Goal: Task Accomplishment & Management: Complete application form

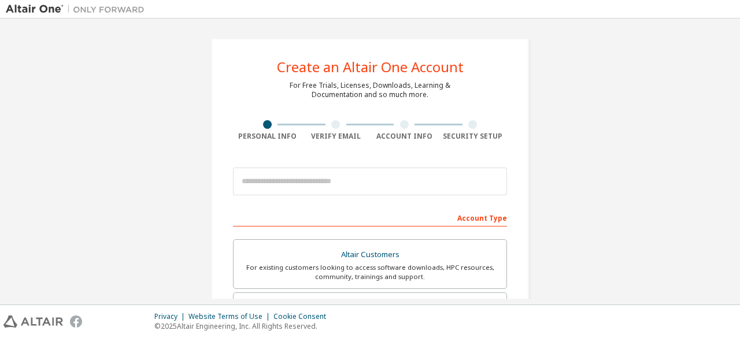
type input "**********"
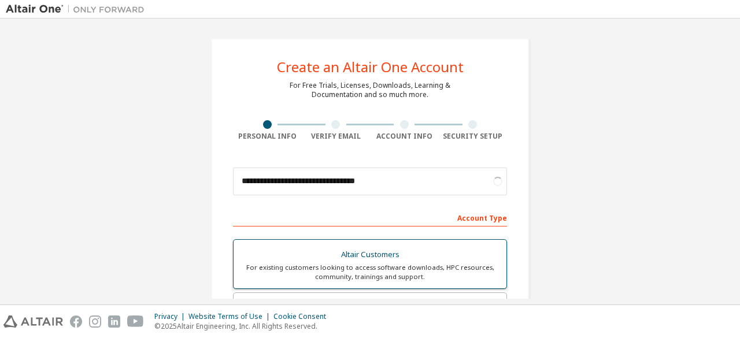
scroll to position [97, 0]
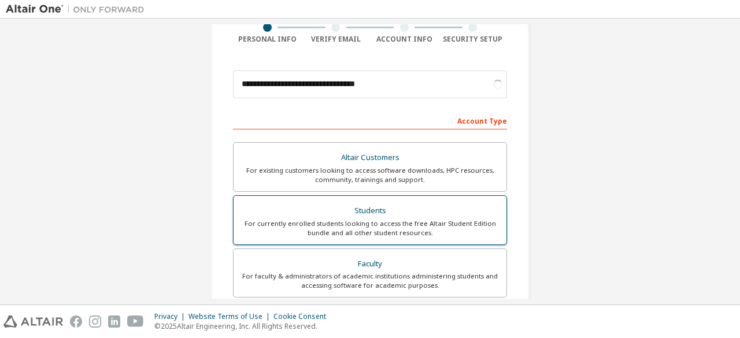
click at [332, 228] on div "For currently enrolled students looking to access the free Altair Student Editi…" at bounding box center [369, 228] width 259 height 18
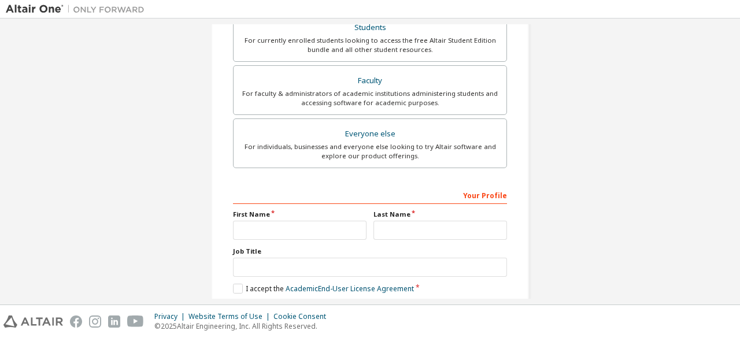
scroll to position [280, 0]
click at [282, 230] on input "text" at bounding box center [300, 229] width 134 height 19
type input "***"
click at [391, 225] on input "text" at bounding box center [440, 229] width 134 height 19
type input "****"
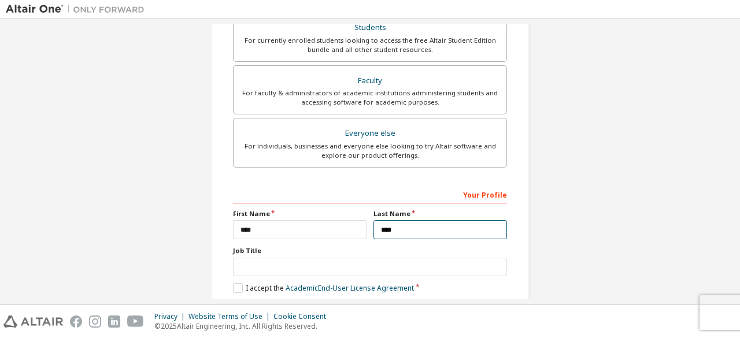
scroll to position [334, 0]
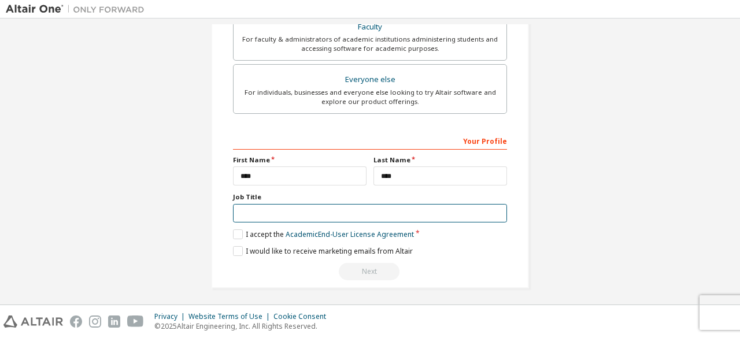
click at [265, 204] on input "text" at bounding box center [370, 213] width 274 height 19
type input "*******"
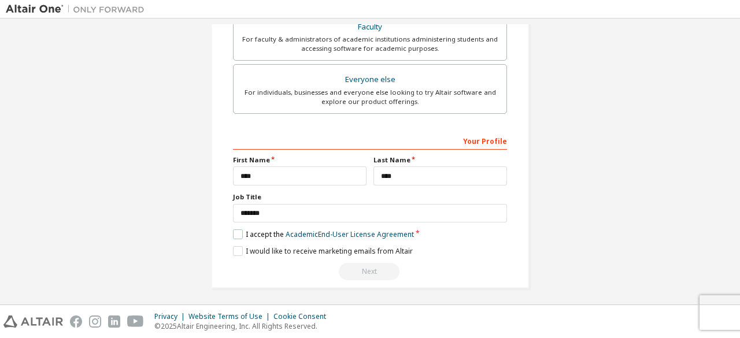
click at [238, 229] on label "I accept the Academic End-User License Agreement" at bounding box center [323, 234] width 181 height 10
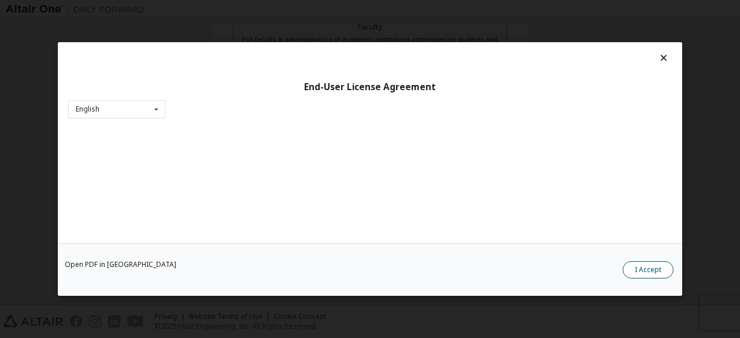
click at [649, 270] on button "I Accept" at bounding box center [648, 269] width 51 height 17
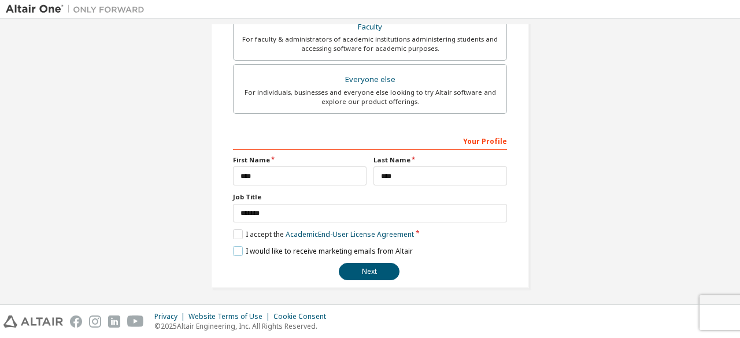
click at [240, 249] on label "I would like to receive marketing emails from Altair" at bounding box center [323, 251] width 180 height 10
click at [359, 263] on button "Next" at bounding box center [369, 271] width 61 height 17
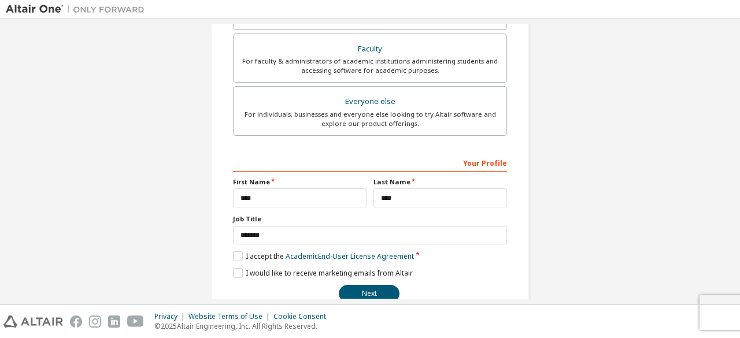
scroll to position [313, 0]
click at [362, 297] on button "Next" at bounding box center [369, 292] width 61 height 17
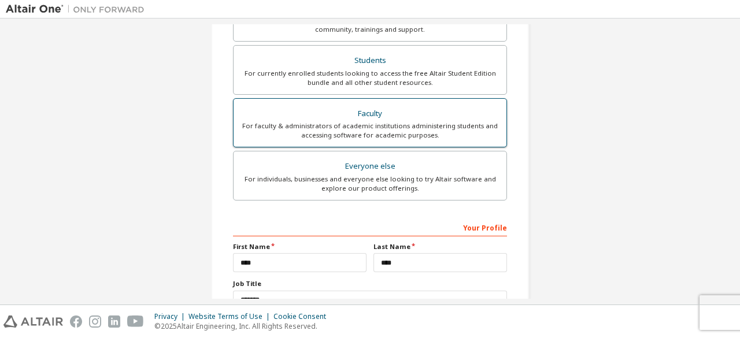
scroll to position [334, 0]
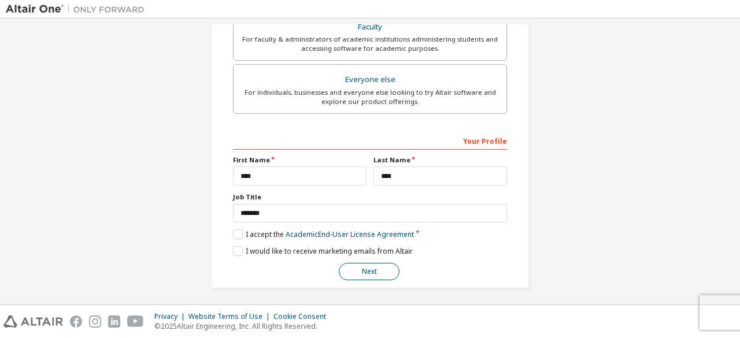
click at [356, 268] on button "Next" at bounding box center [369, 271] width 61 height 17
click at [383, 271] on button "Next" at bounding box center [369, 271] width 61 height 17
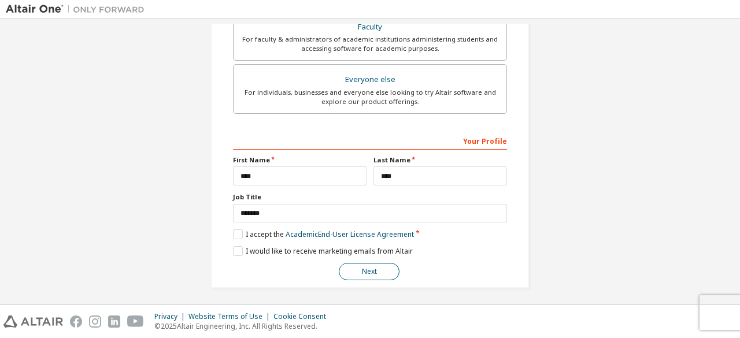
click at [383, 271] on button "Next" at bounding box center [369, 271] width 61 height 17
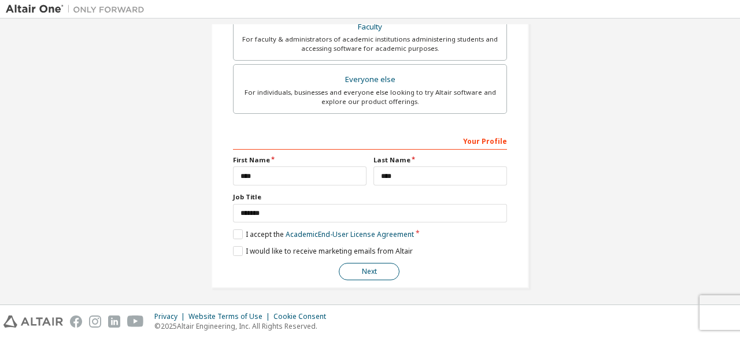
click at [383, 271] on button "Next" at bounding box center [369, 271] width 61 height 17
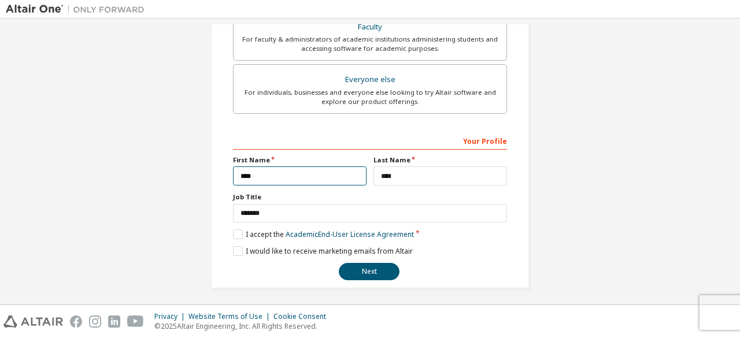
click at [281, 182] on input "***" at bounding box center [300, 175] width 134 height 19
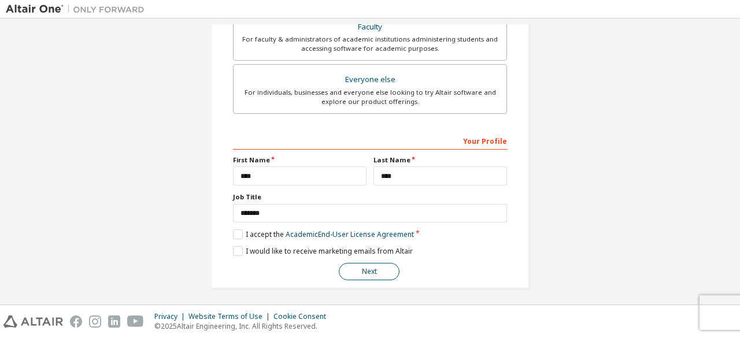
click at [366, 264] on button "Next" at bounding box center [369, 271] width 61 height 17
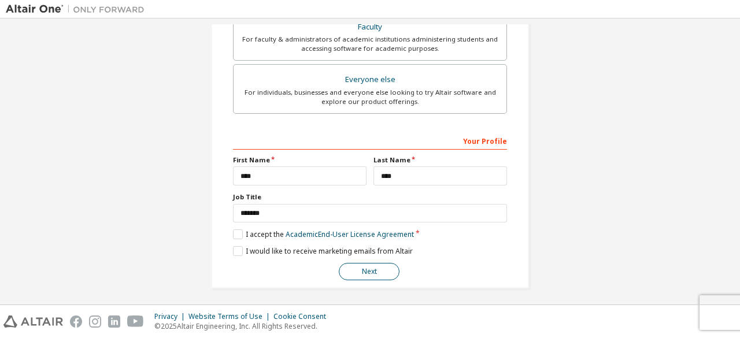
click at [366, 264] on button "Next" at bounding box center [369, 271] width 61 height 17
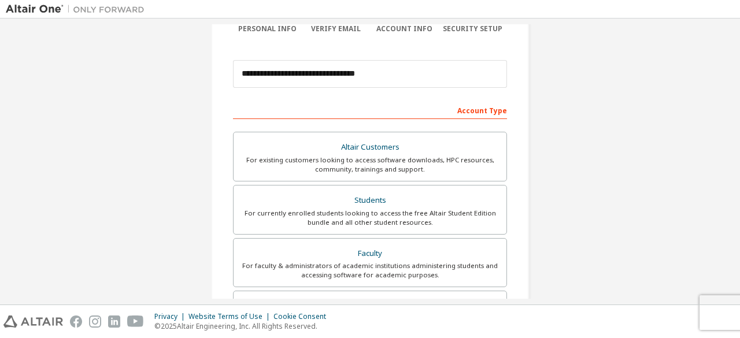
scroll to position [0, 0]
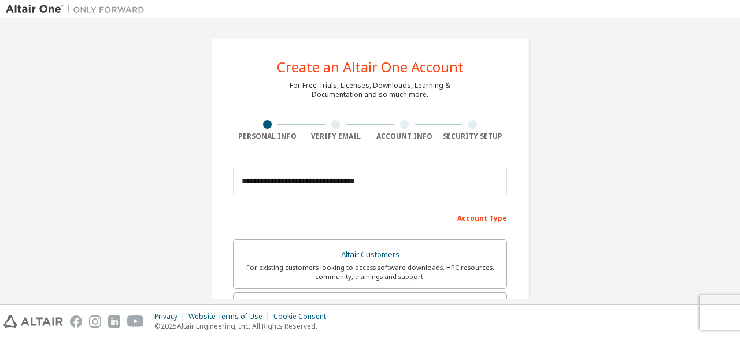
click at [260, 120] on div at bounding box center [267, 124] width 69 height 9
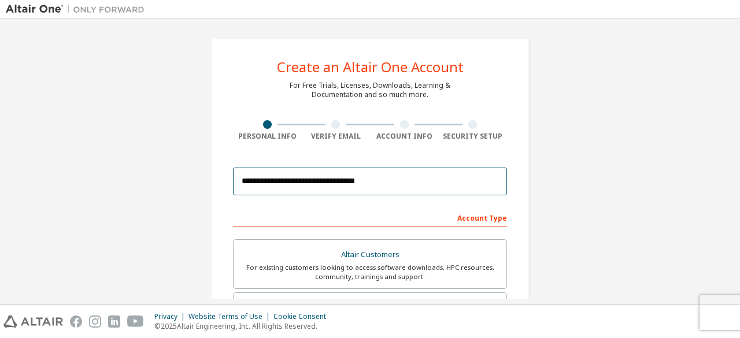
click at [334, 175] on input "**********" at bounding box center [370, 182] width 274 height 28
drag, startPoint x: 334, startPoint y: 175, endPoint x: 393, endPoint y: 229, distance: 79.8
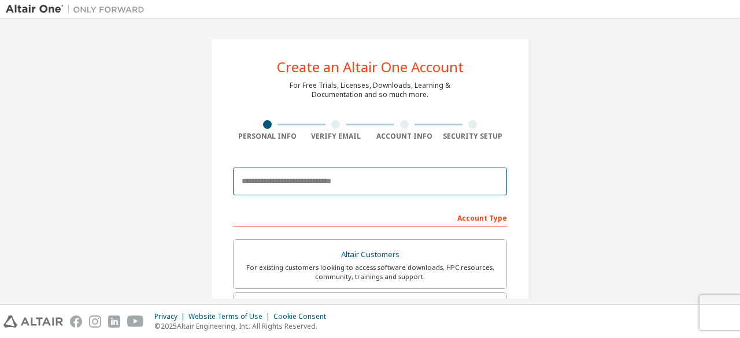
click at [316, 177] on input "email" at bounding box center [370, 182] width 274 height 28
type input "**********"
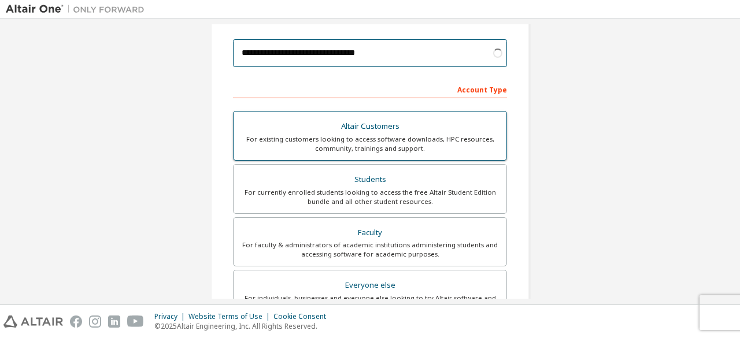
scroll to position [128, 0]
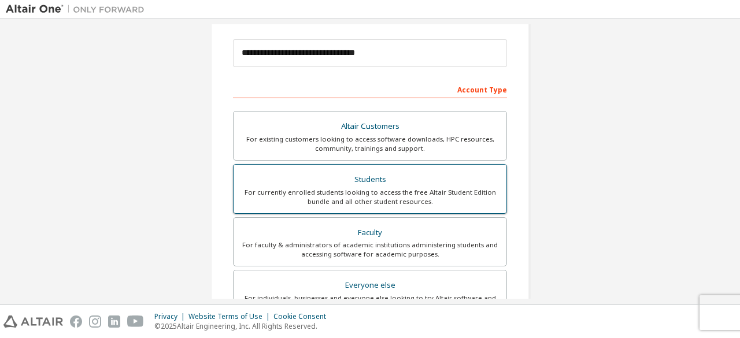
click at [368, 173] on div "Students" at bounding box center [369, 180] width 259 height 16
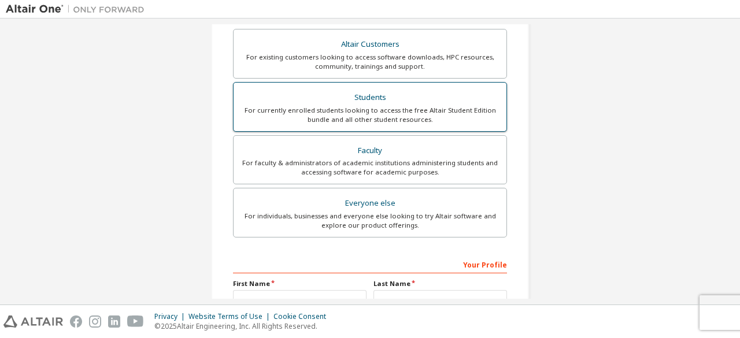
scroll to position [304, 0]
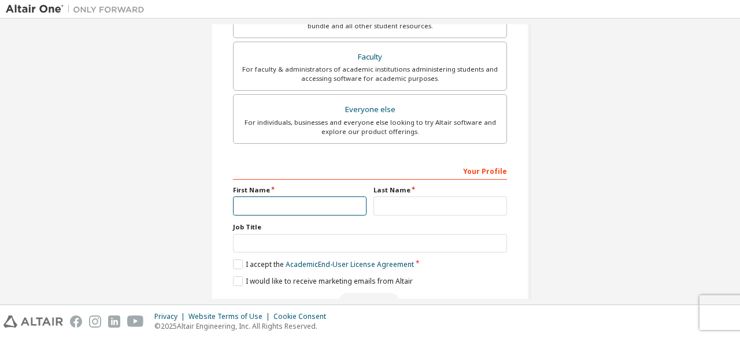
click at [277, 201] on input "text" at bounding box center [300, 206] width 134 height 19
type input "***"
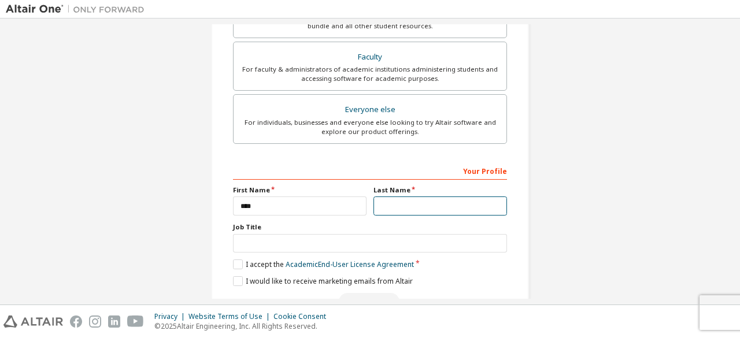
click at [386, 200] on input "text" at bounding box center [440, 206] width 134 height 19
type input "****"
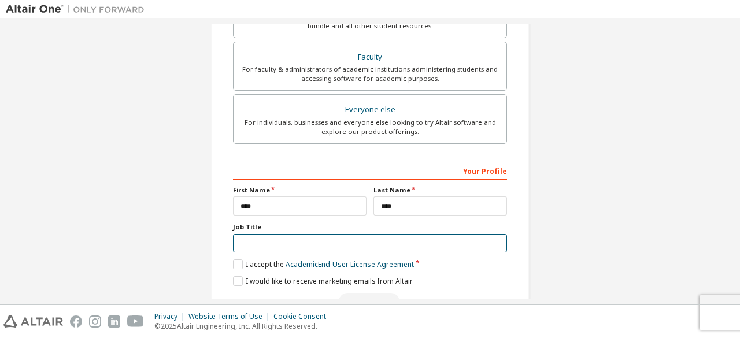
click at [345, 246] on input "text" at bounding box center [370, 243] width 274 height 19
type input "*******"
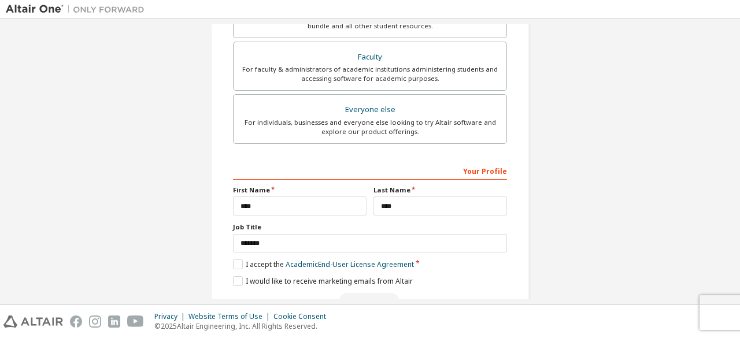
click at [234, 267] on div "Your Profile First Name *** Last Name **** Job Title ******* Please provide Sta…" at bounding box center [370, 236] width 274 height 150
click at [236, 260] on label "I accept the Academic End-User License Agreement" at bounding box center [323, 265] width 181 height 10
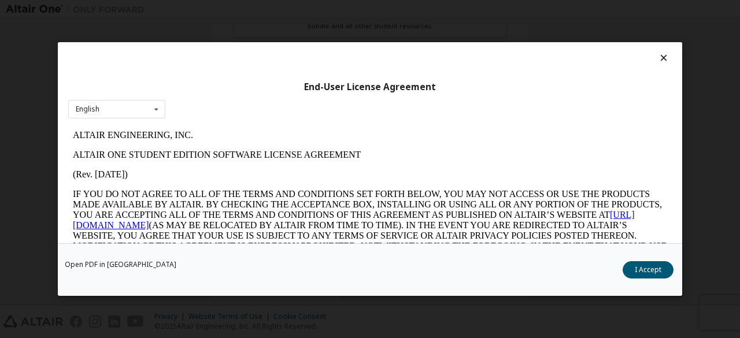
scroll to position [0, 0]
click at [655, 276] on button "I Accept" at bounding box center [648, 269] width 51 height 17
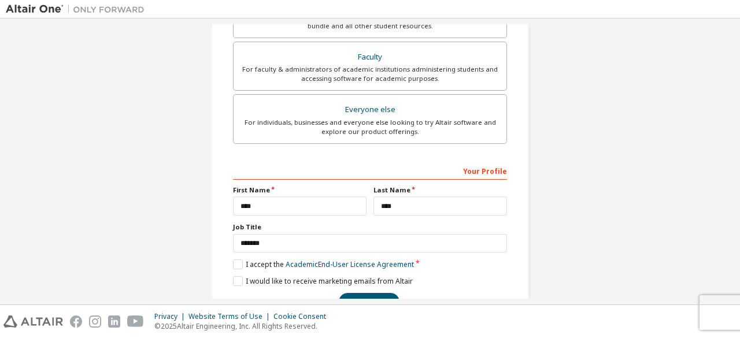
scroll to position [334, 0]
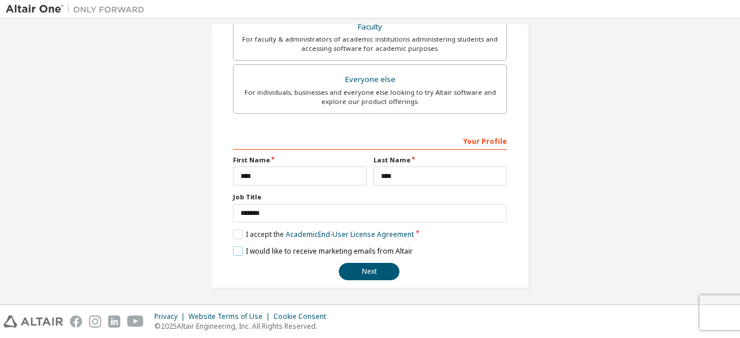
click at [240, 246] on label "I would like to receive marketing emails from Altair" at bounding box center [323, 251] width 180 height 10
click at [363, 265] on button "Next" at bounding box center [369, 271] width 61 height 17
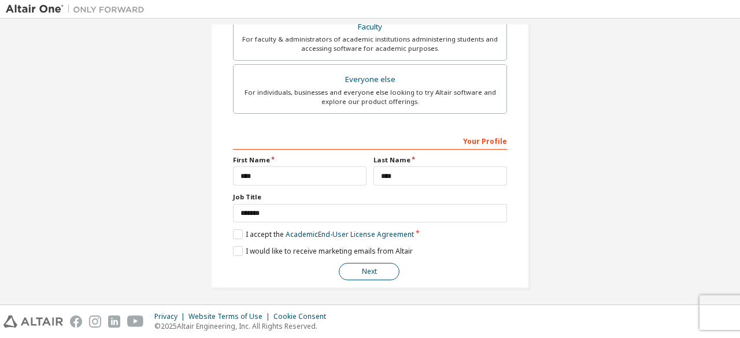
click at [363, 265] on button "Next" at bounding box center [369, 271] width 61 height 17
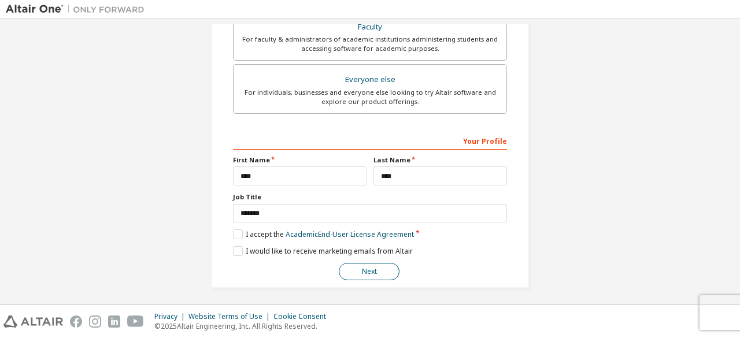
click at [363, 265] on button "Next" at bounding box center [369, 271] width 61 height 17
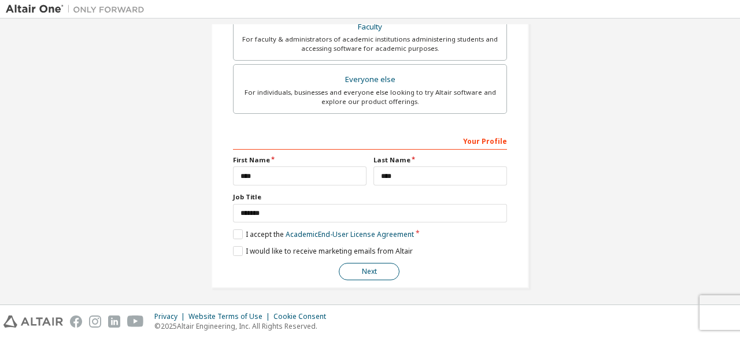
click at [363, 265] on button "Next" at bounding box center [369, 271] width 61 height 17
click at [234, 246] on label "I would like to receive marketing emails from Altair" at bounding box center [323, 251] width 180 height 10
click at [365, 263] on button "Next" at bounding box center [369, 271] width 61 height 17
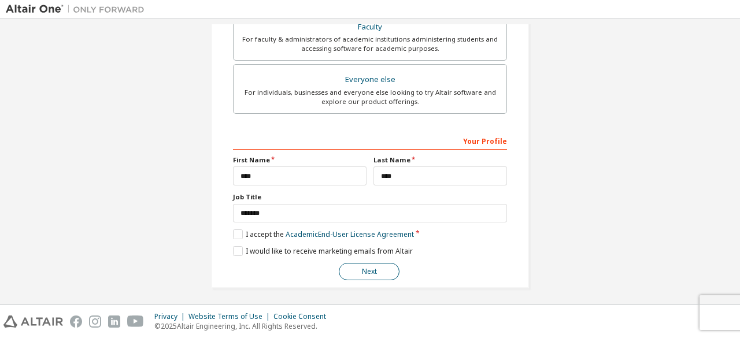
click at [365, 263] on button "Next" at bounding box center [369, 271] width 61 height 17
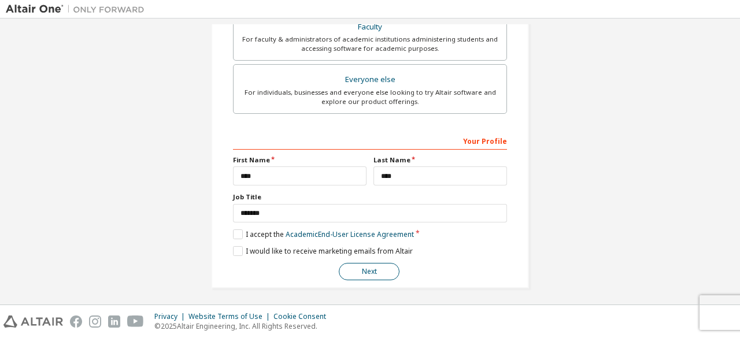
click at [365, 263] on button "Next" at bounding box center [369, 271] width 61 height 17
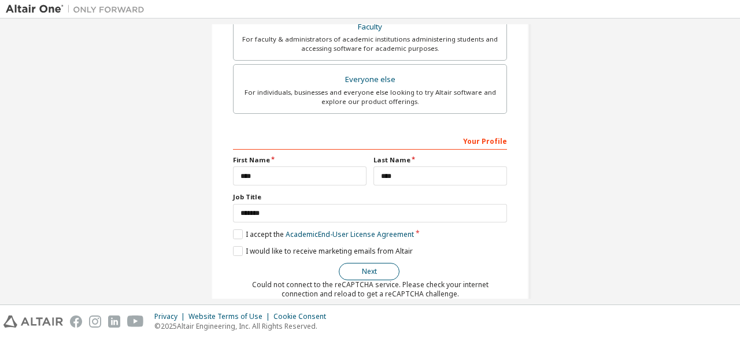
click at [365, 263] on button "Next" at bounding box center [369, 271] width 61 height 17
click at [372, 265] on button "Next" at bounding box center [369, 271] width 61 height 17
click at [234, 246] on label "I would like to receive marketing emails from Altair" at bounding box center [323, 251] width 180 height 10
click at [375, 272] on button "Next" at bounding box center [369, 271] width 61 height 17
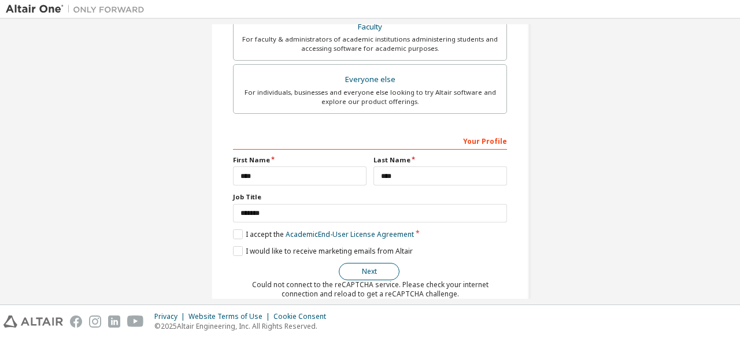
click at [375, 272] on button "Next" at bounding box center [369, 271] width 61 height 17
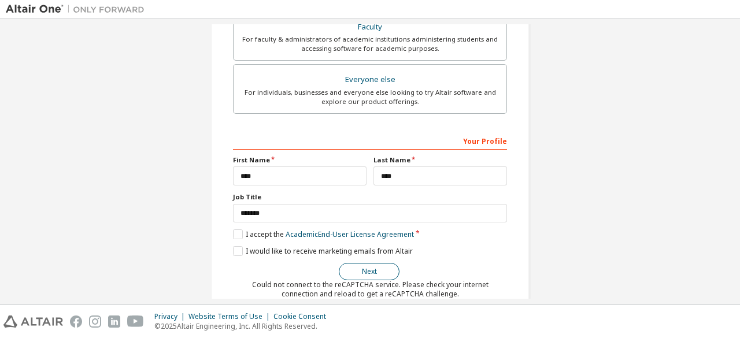
click at [375, 272] on button "Next" at bounding box center [369, 271] width 61 height 17
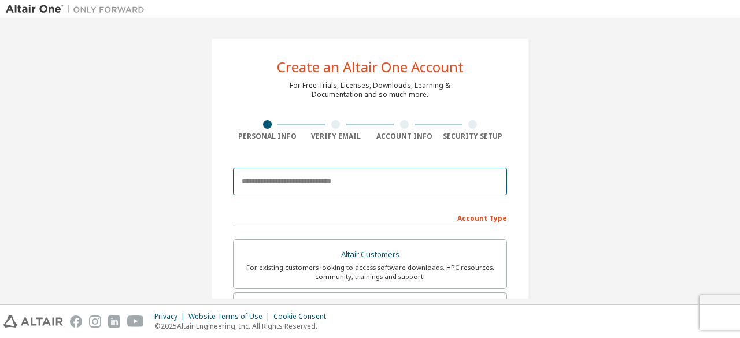
click at [395, 188] on input "email" at bounding box center [370, 182] width 274 height 28
type input "**********"
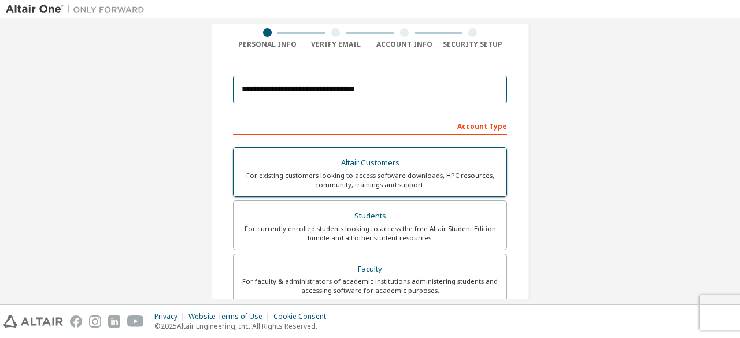
scroll to position [94, 0]
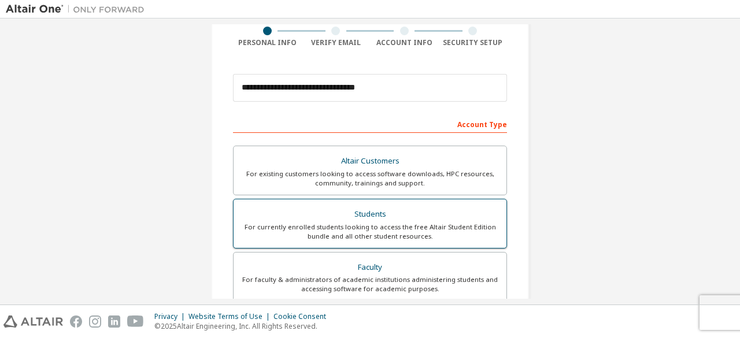
click at [368, 206] on div "Students" at bounding box center [369, 214] width 259 height 16
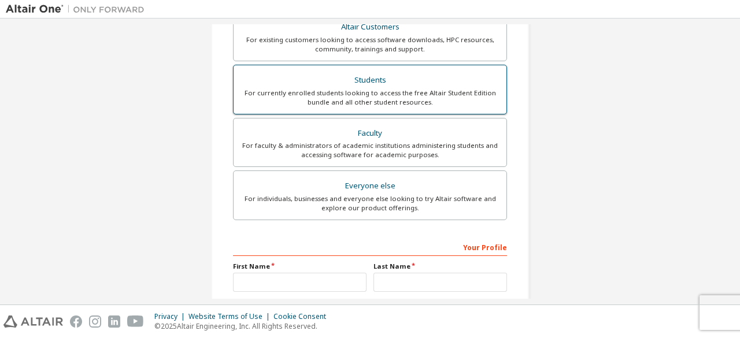
scroll to position [269, 0]
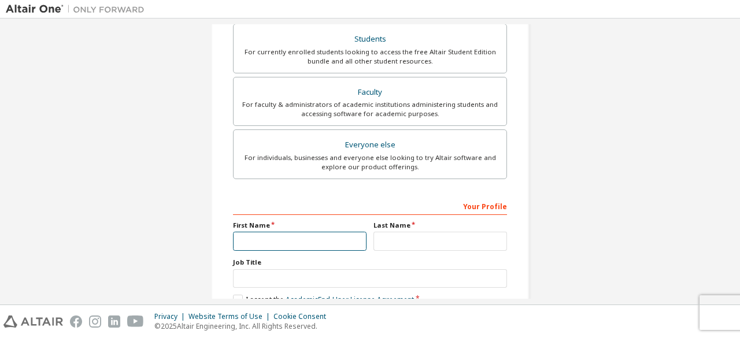
click at [290, 238] on input "text" at bounding box center [300, 241] width 134 height 19
type input "***"
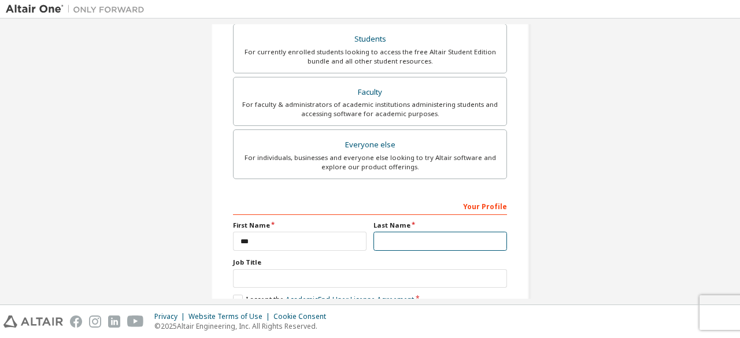
click at [379, 239] on input "text" at bounding box center [440, 241] width 134 height 19
type input "****"
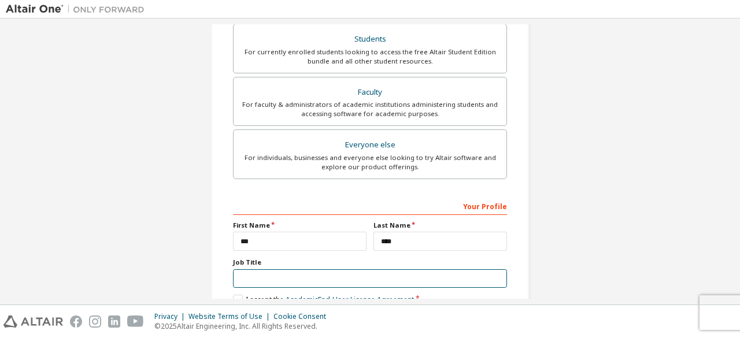
click at [334, 273] on input "text" at bounding box center [370, 278] width 274 height 19
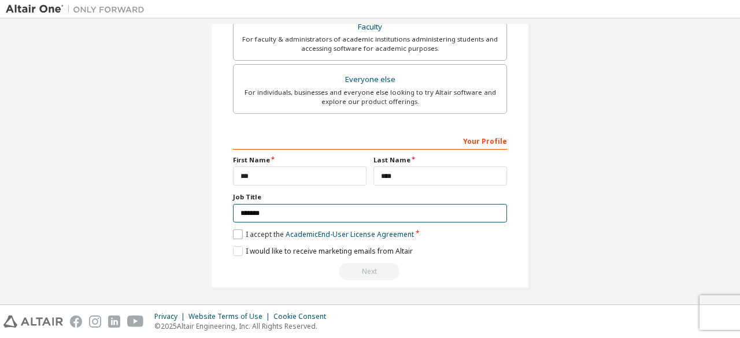
type input "*******"
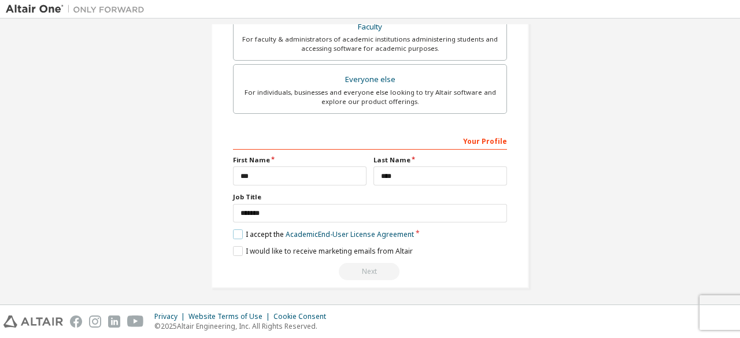
click at [233, 233] on label "I accept the Academic End-User License Agreement" at bounding box center [323, 234] width 181 height 10
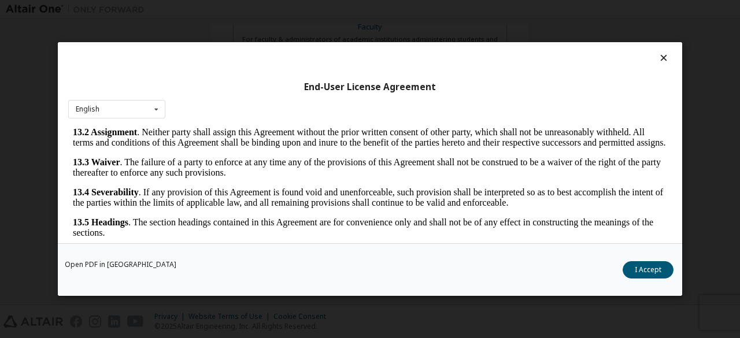
scroll to position [47, 0]
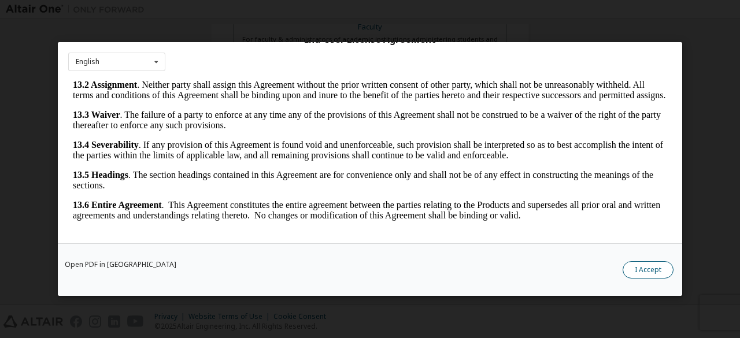
click at [650, 269] on button "I Accept" at bounding box center [648, 269] width 51 height 17
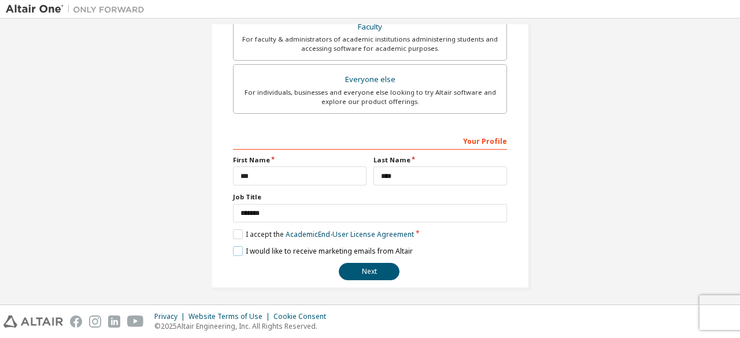
click at [236, 247] on label "I would like to receive marketing emails from Altair" at bounding box center [323, 251] width 180 height 10
click at [365, 265] on button "Next" at bounding box center [369, 271] width 61 height 17
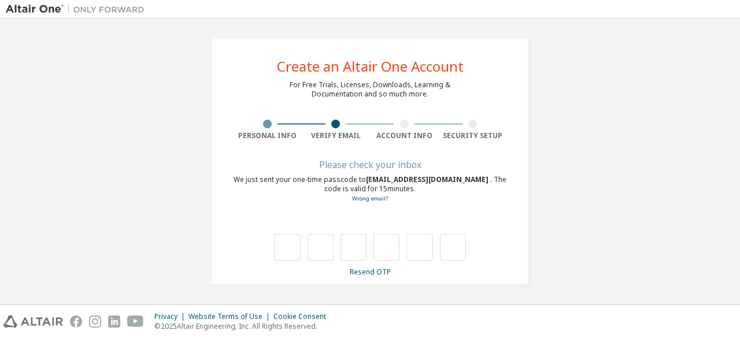
scroll to position [0, 0]
type input "*"
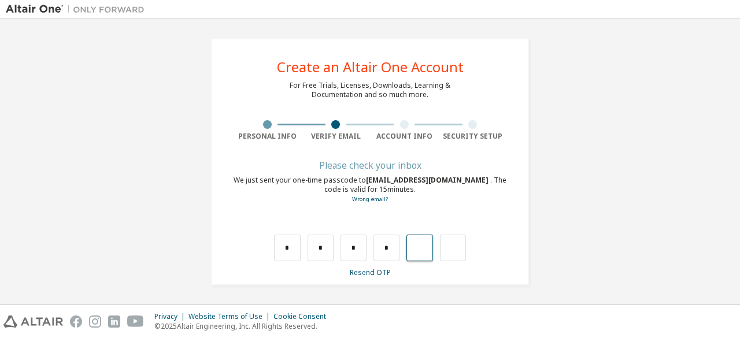
type input "*"
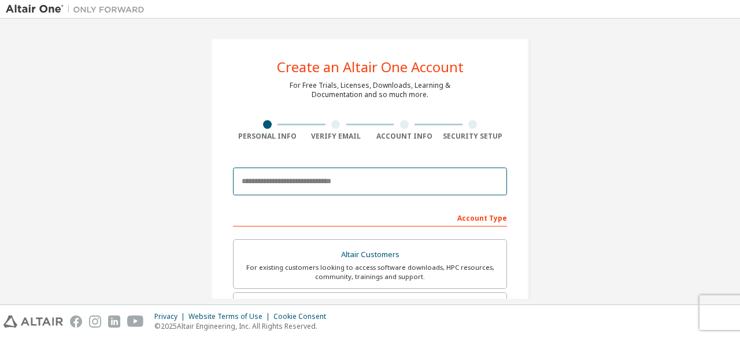
click at [256, 177] on input "email" at bounding box center [370, 182] width 274 height 28
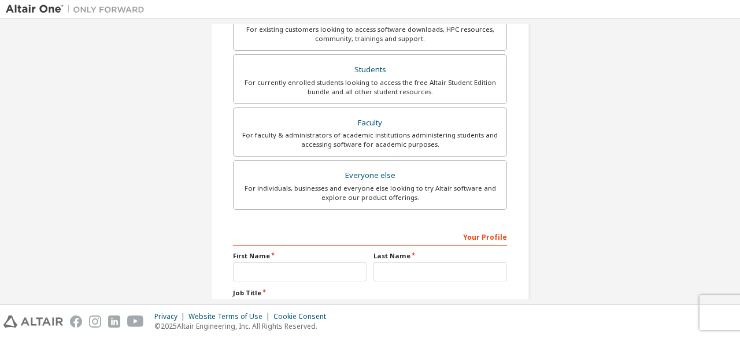
scroll to position [334, 0]
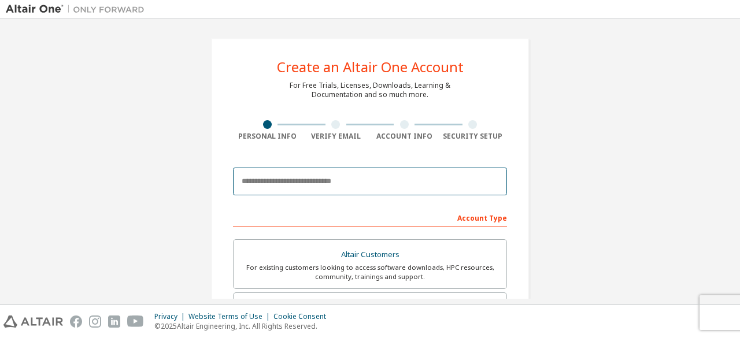
click at [260, 184] on input "email" at bounding box center [370, 182] width 274 height 28
type input "**********"
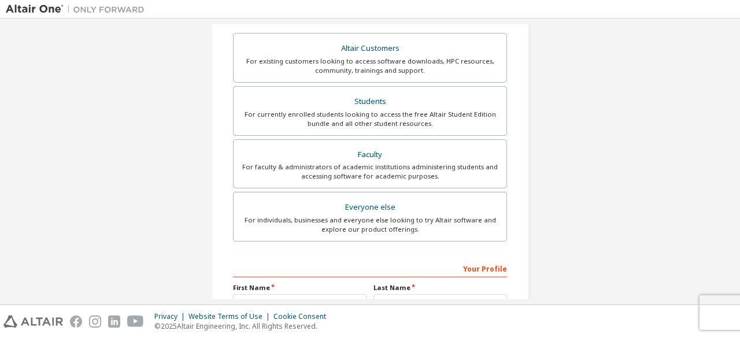
scroll to position [245, 0]
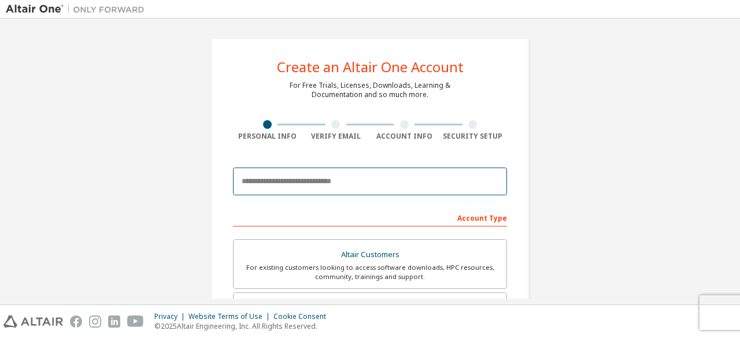
click at [265, 180] on input "email" at bounding box center [370, 182] width 274 height 28
type input "**********"
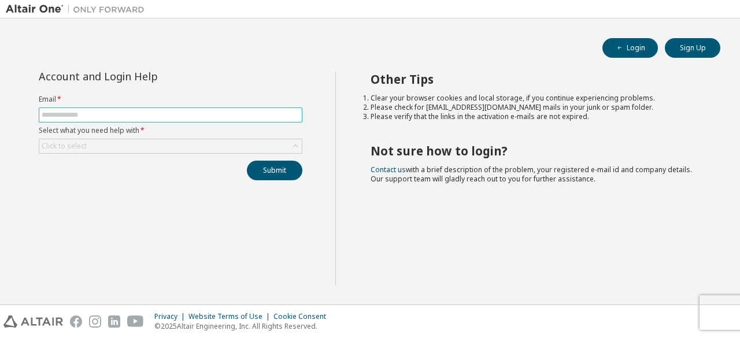
click at [223, 113] on input "text" at bounding box center [171, 114] width 258 height 9
type input "**********"
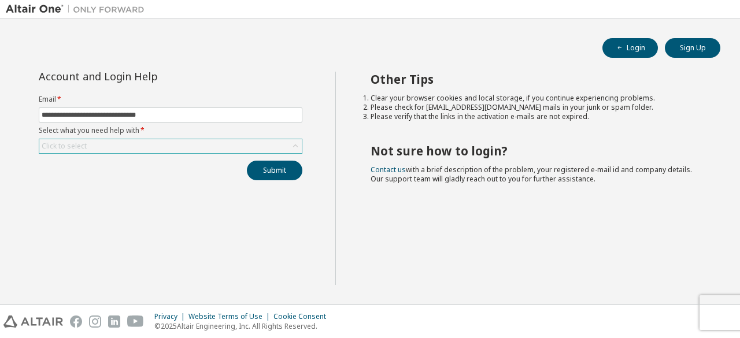
click at [182, 145] on div "Click to select" at bounding box center [170, 146] width 262 height 14
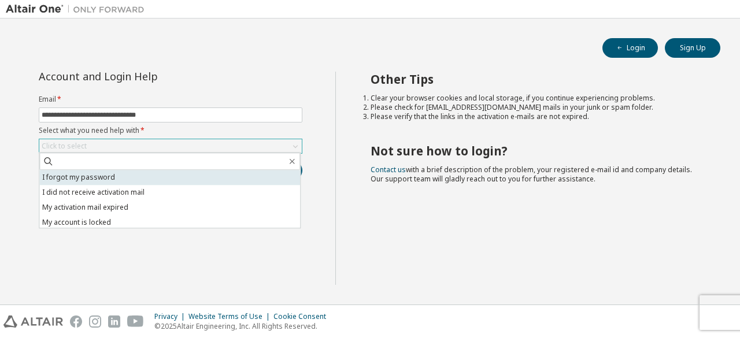
click at [162, 179] on li "I forgot my password" at bounding box center [169, 177] width 261 height 15
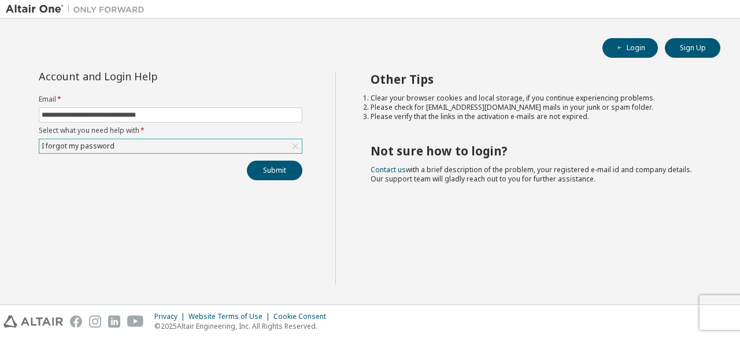
click at [207, 145] on div "I forgot my password" at bounding box center [170, 146] width 262 height 14
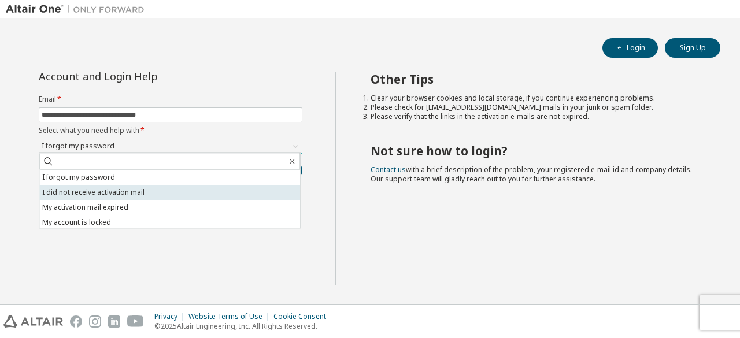
click at [172, 187] on li "I did not receive activation mail" at bounding box center [169, 192] width 261 height 15
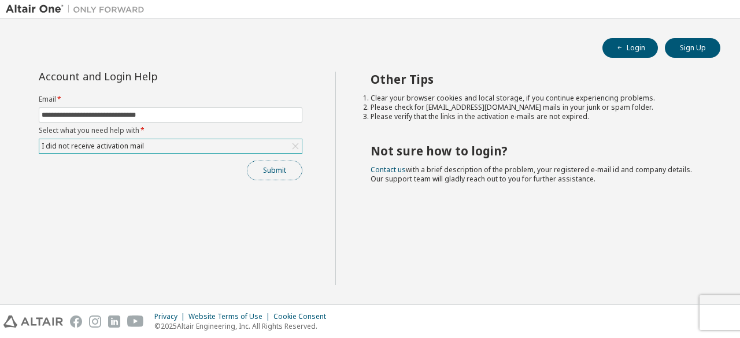
click at [280, 168] on button "Submit" at bounding box center [274, 171] width 55 height 20
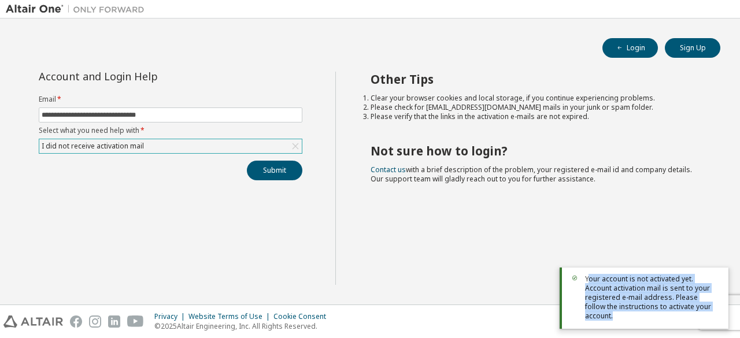
drag, startPoint x: 588, startPoint y: 290, endPoint x: 680, endPoint y: 321, distance: 97.1
click at [680, 321] on div "Your account is not activated yet. Account activation mail is sent to your regi…" at bounding box center [644, 298] width 169 height 61
copy span "our account is not activated yet. Account activation mail is sent to your regis…"
